Goal: Task Accomplishment & Management: Use online tool/utility

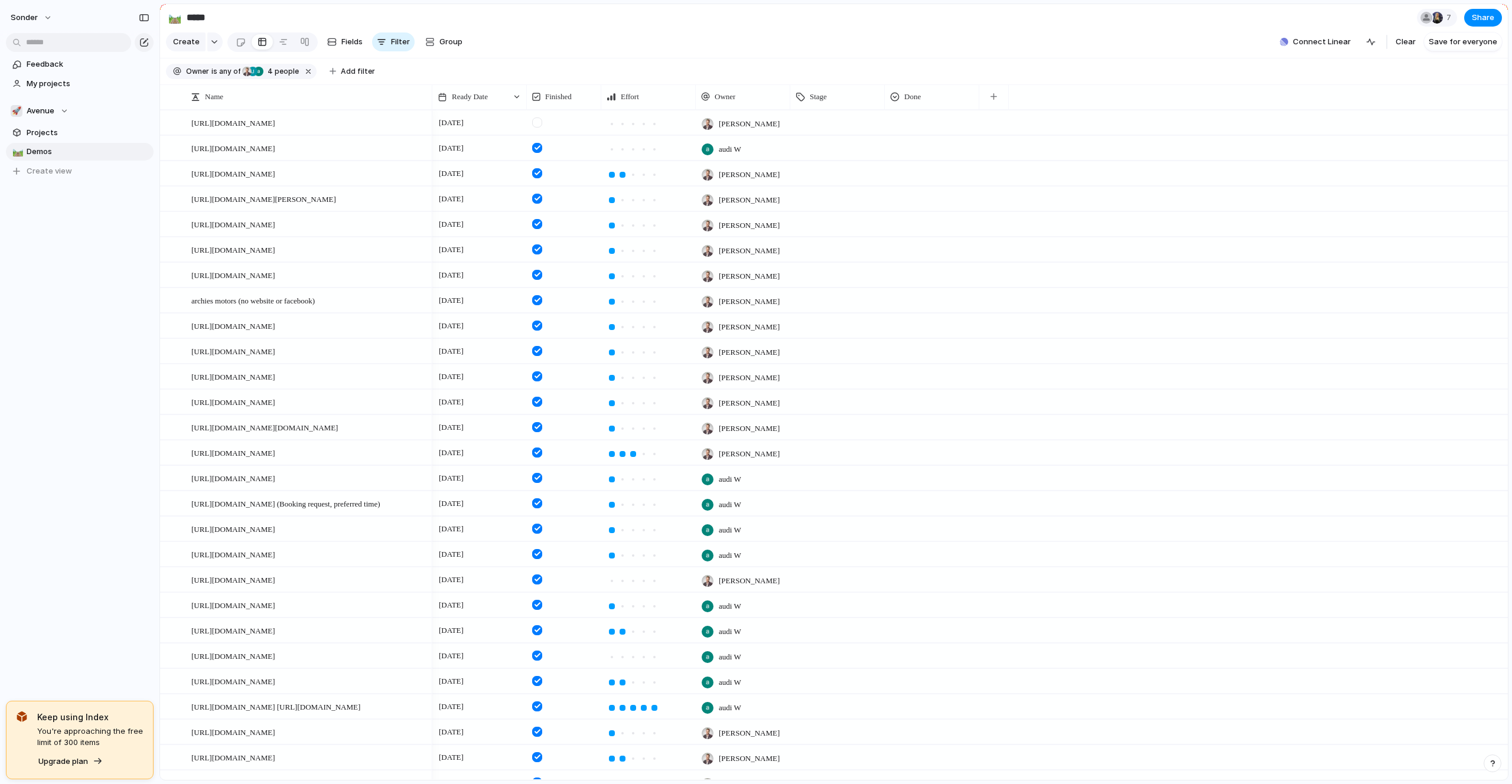
click at [66, 101] on section "🚀 Avenue Projects 🛤️ Demos To pick up a draggable item, press the space bar. Wh…" at bounding box center [80, 136] width 160 height 87
click at [63, 103] on button "🚀 Avenue" at bounding box center [79, 110] width 148 height 17
click at [62, 161] on span "Audi's Board" at bounding box center [60, 158] width 47 height 12
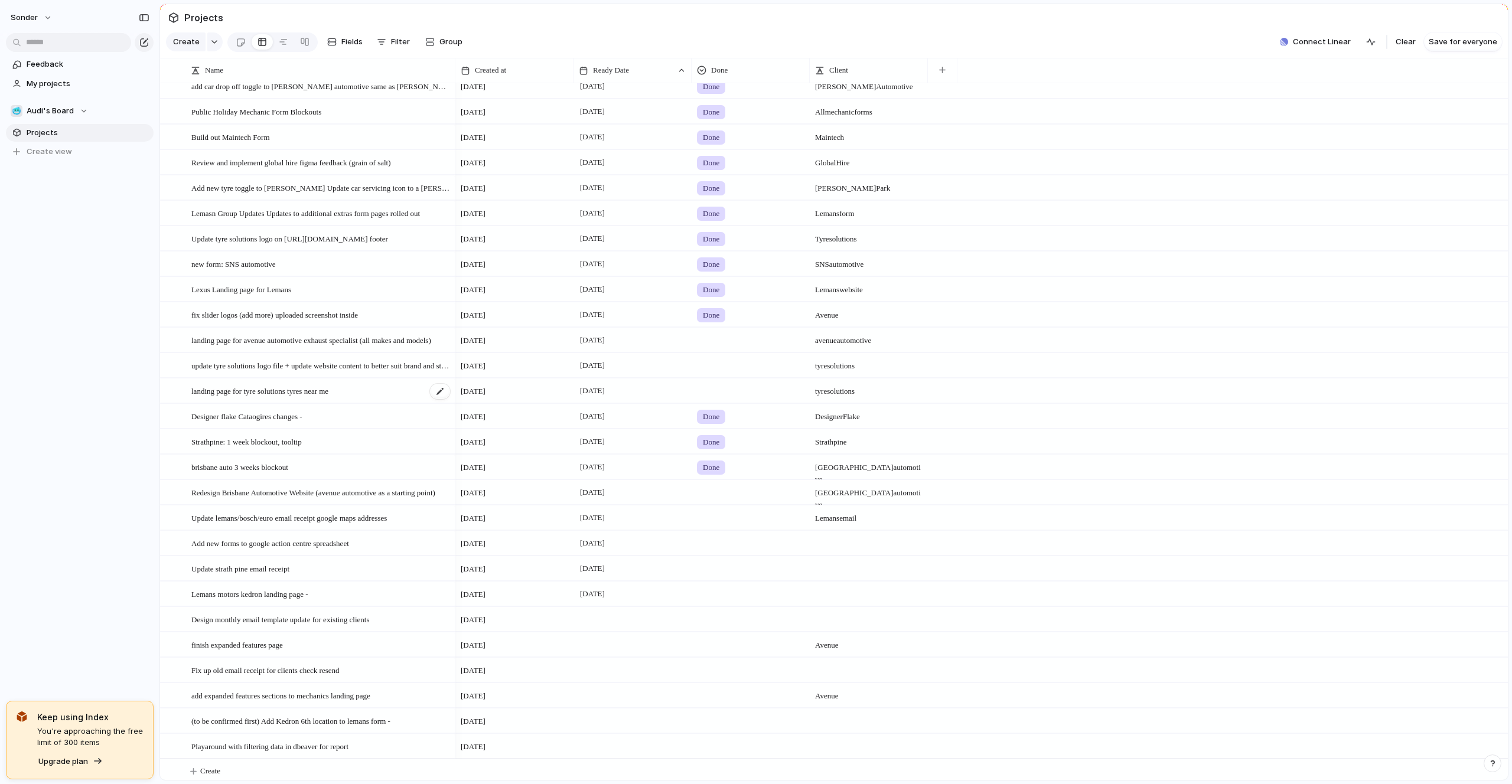
scroll to position [117, 0]
click at [52, 99] on section "🥶 Audi's Board Projects To pick up a draggable item, press the space bar. While…" at bounding box center [80, 127] width 160 height 69
click at [52, 108] on span "Audi's Board" at bounding box center [50, 110] width 47 height 12
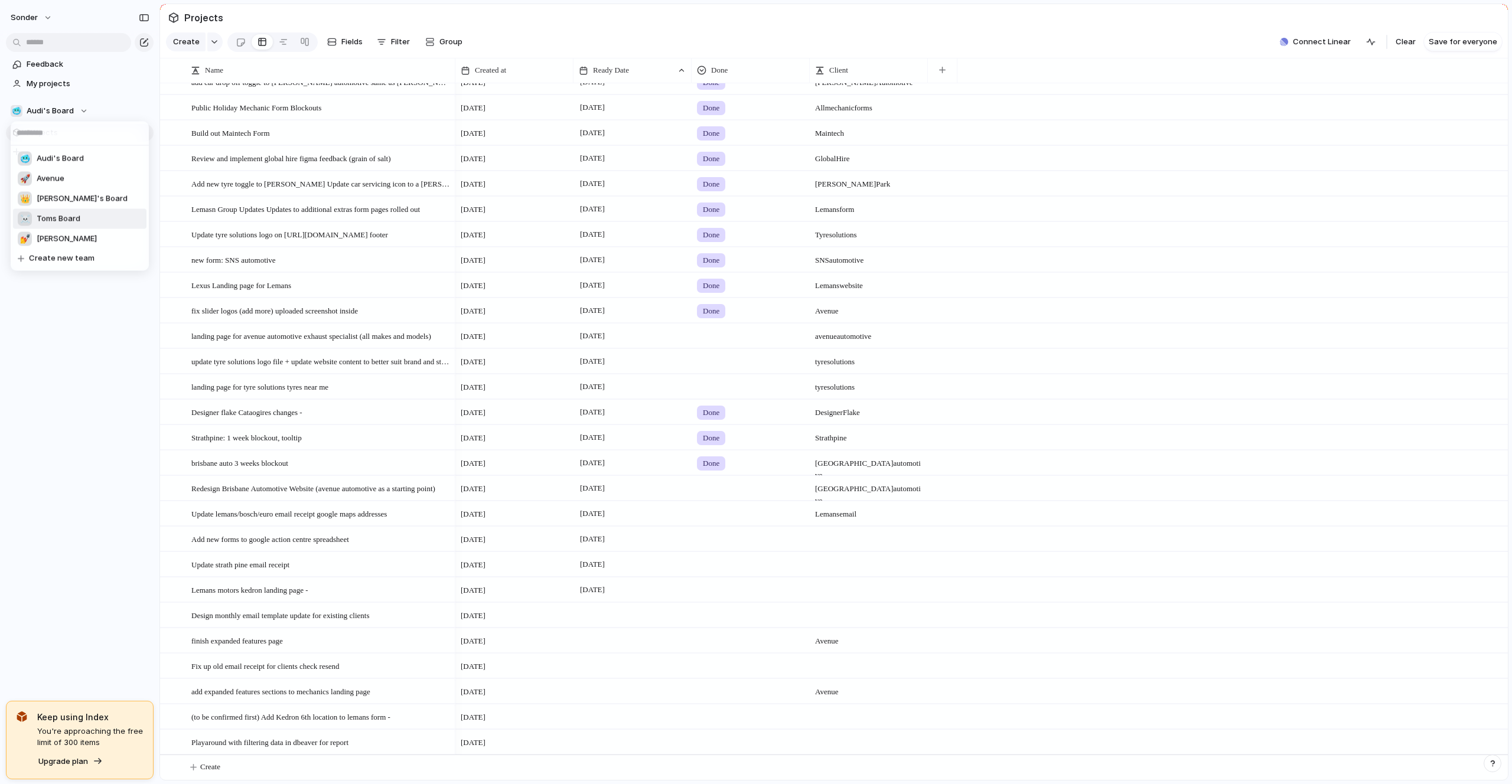
click at [67, 227] on li "☠️ Toms Board" at bounding box center [79, 219] width 133 height 20
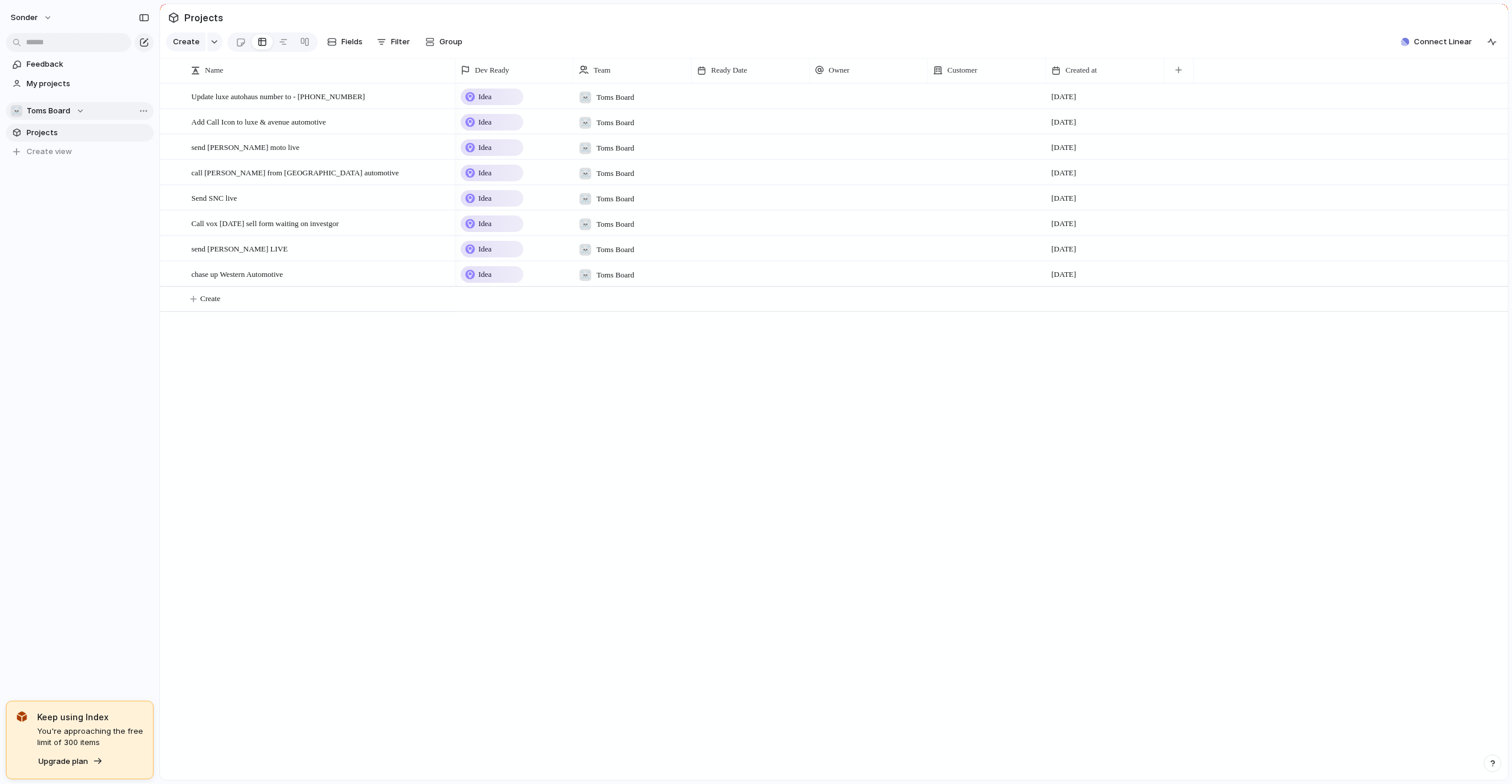
click at [64, 113] on span "Toms Board" at bounding box center [49, 110] width 44 height 12
click at [58, 241] on li "💅 [PERSON_NAME]" at bounding box center [79, 239] width 133 height 20
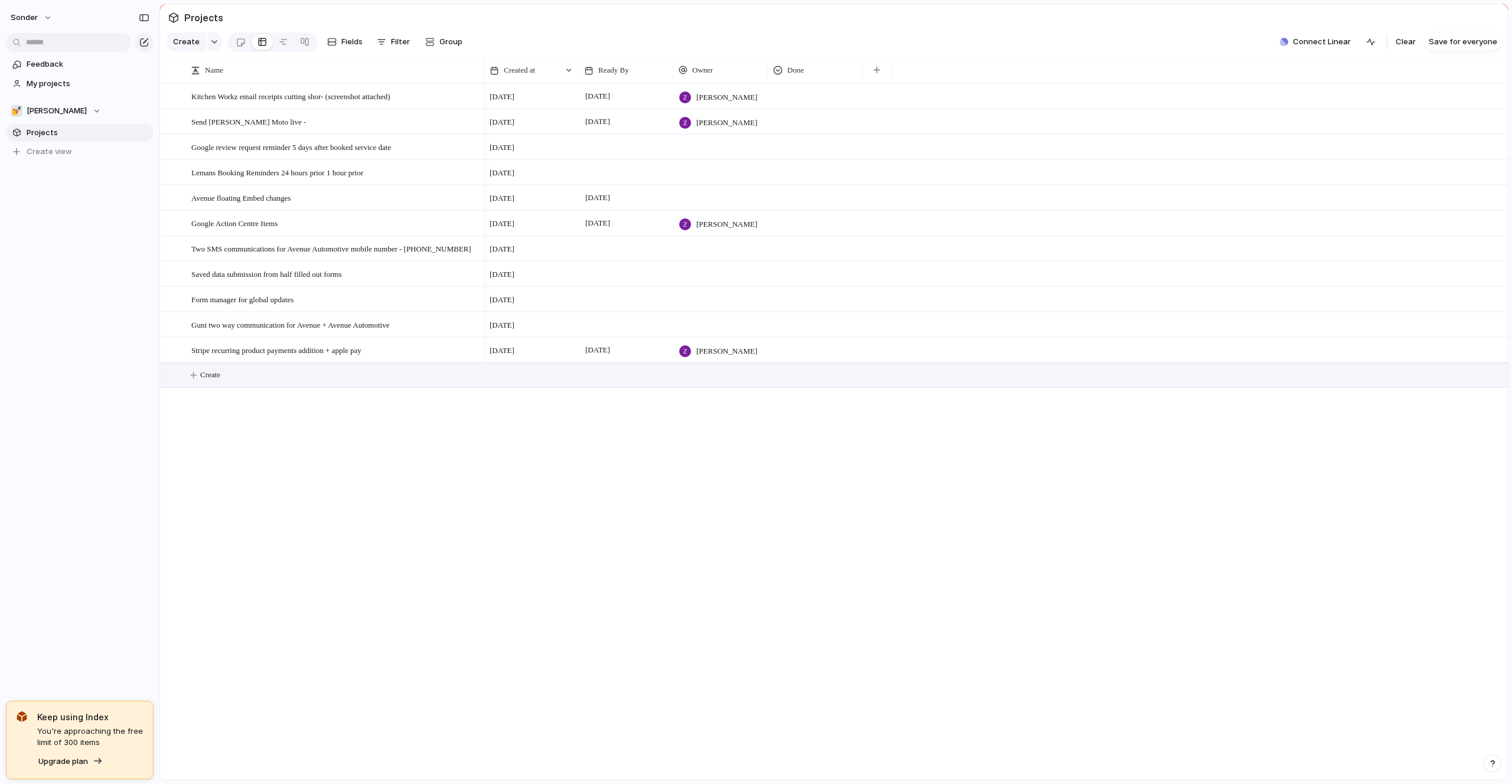
click at [223, 367] on button "Create" at bounding box center [849, 375] width 1354 height 24
